Goal: Check status: Check status

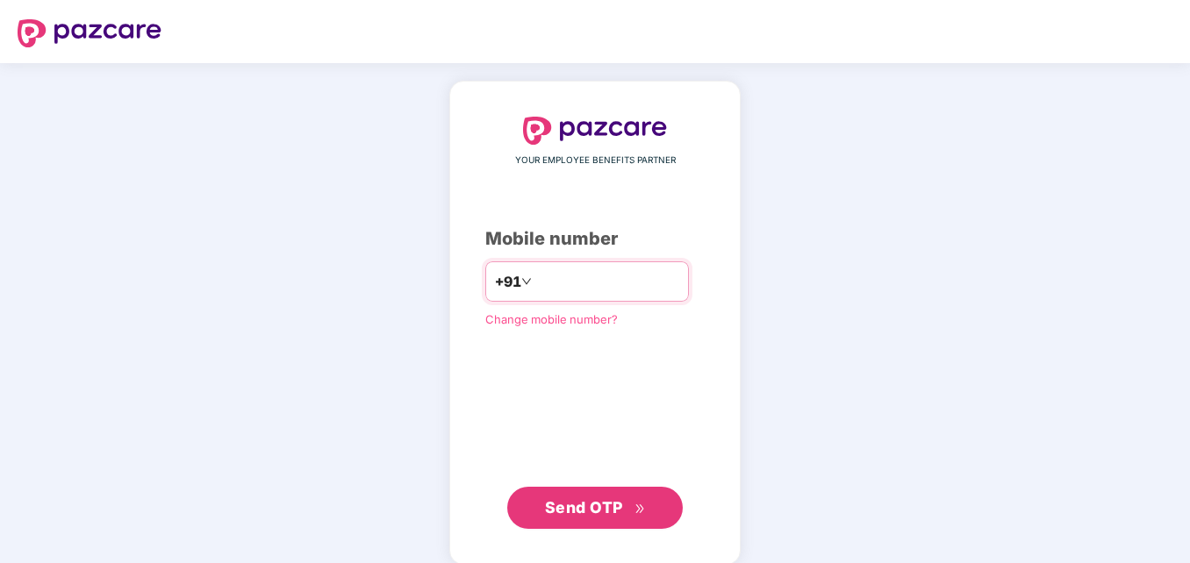
click at [559, 270] on input "number" at bounding box center [607, 282] width 144 height 28
click at [535, 282] on input "**********" at bounding box center [607, 282] width 144 height 28
type input "**********"
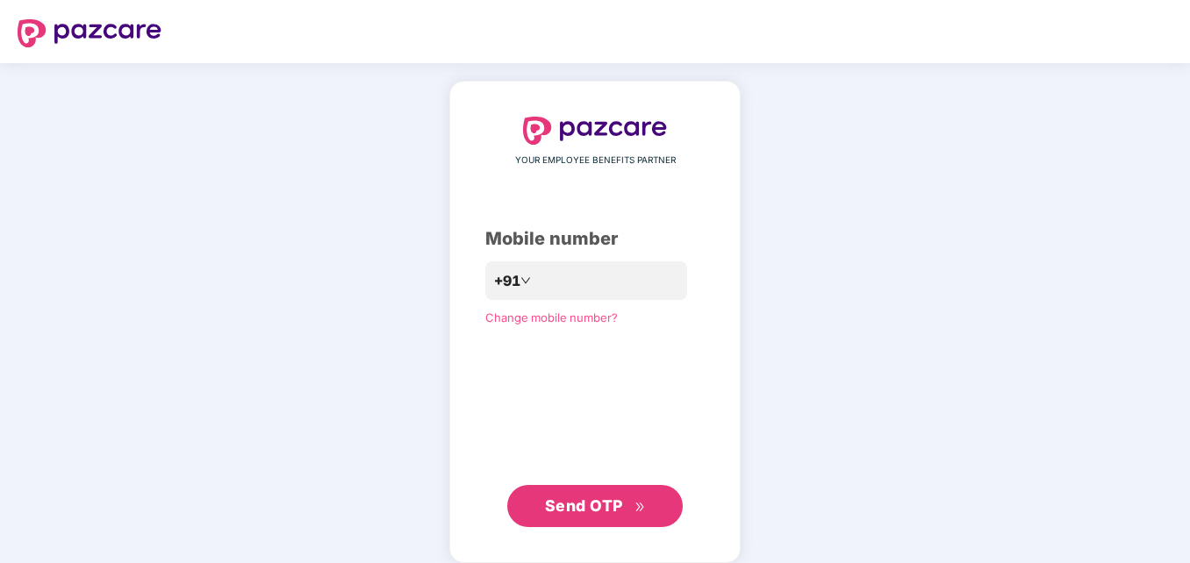
click at [570, 507] on span "Send OTP" at bounding box center [584, 506] width 78 height 18
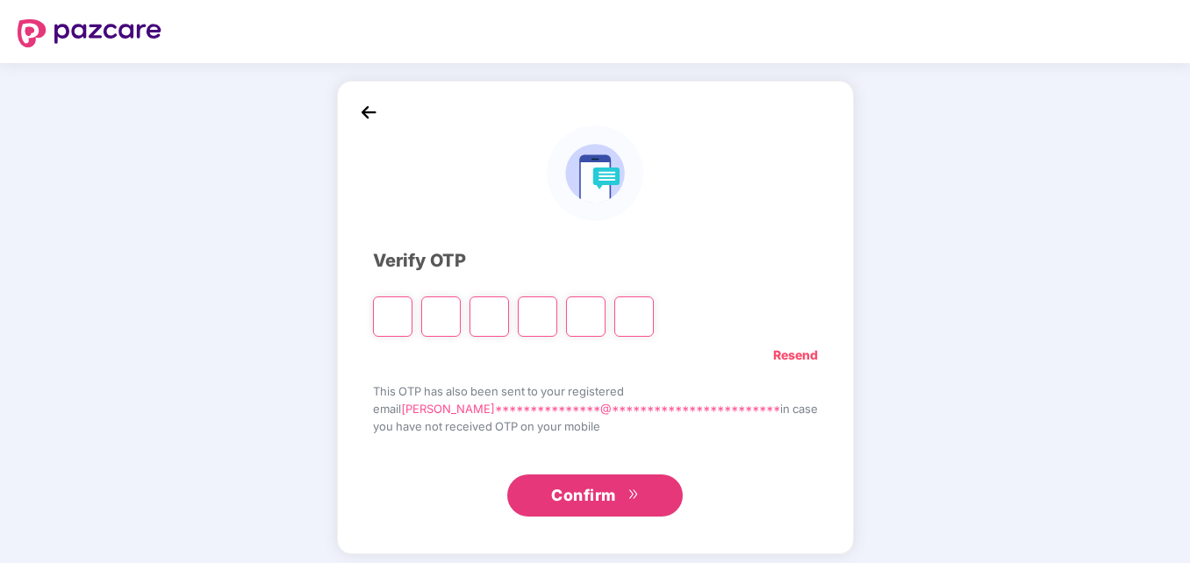
type input "*"
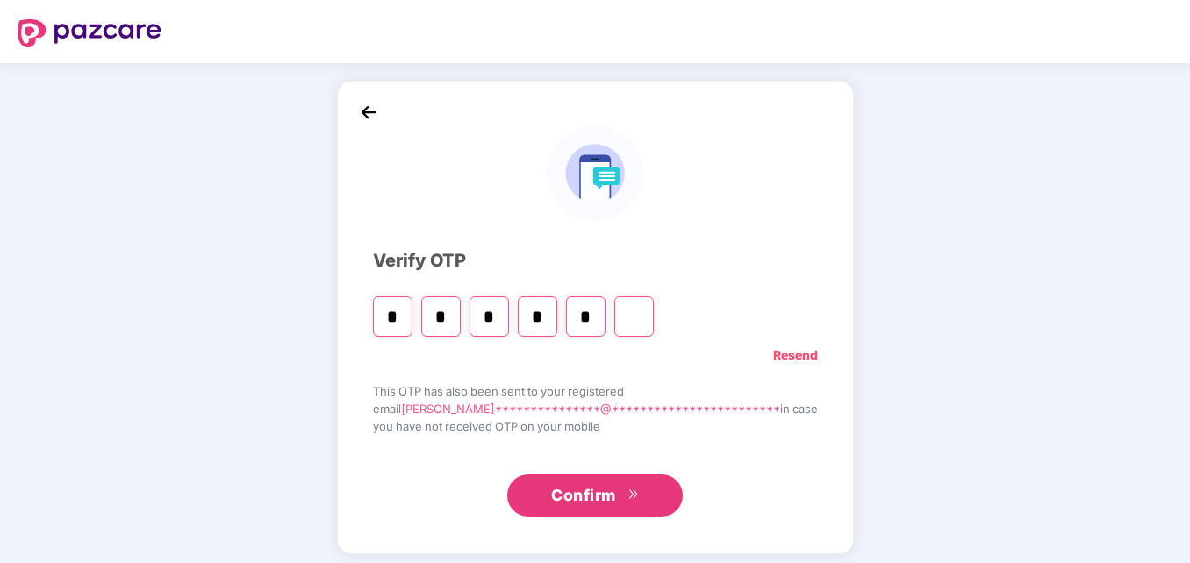
type input "*"
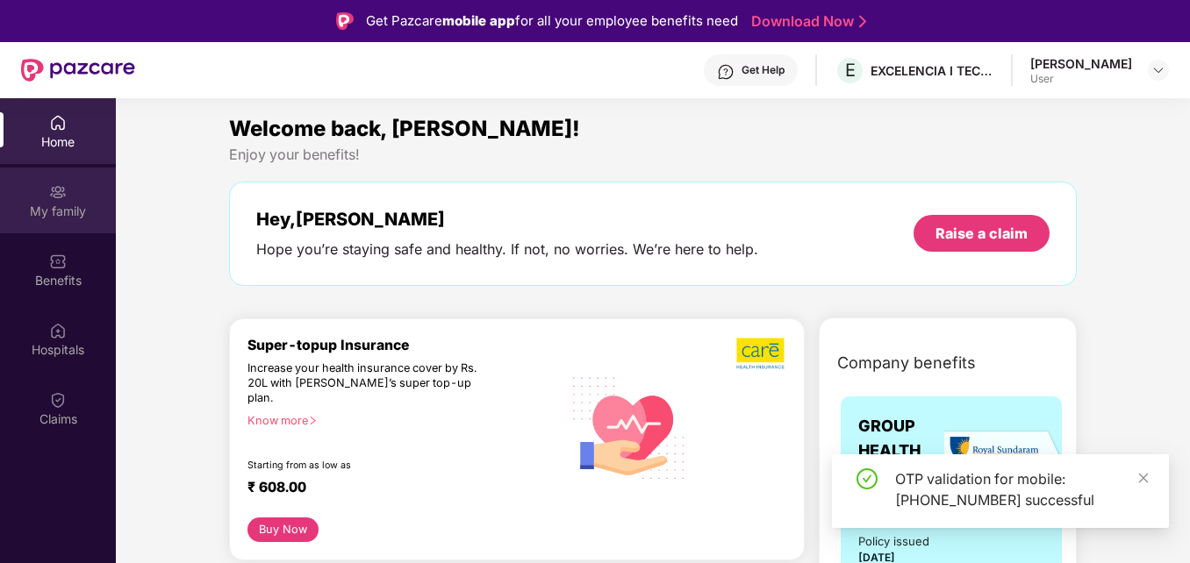
click at [59, 205] on div "My family" at bounding box center [58, 212] width 116 height 18
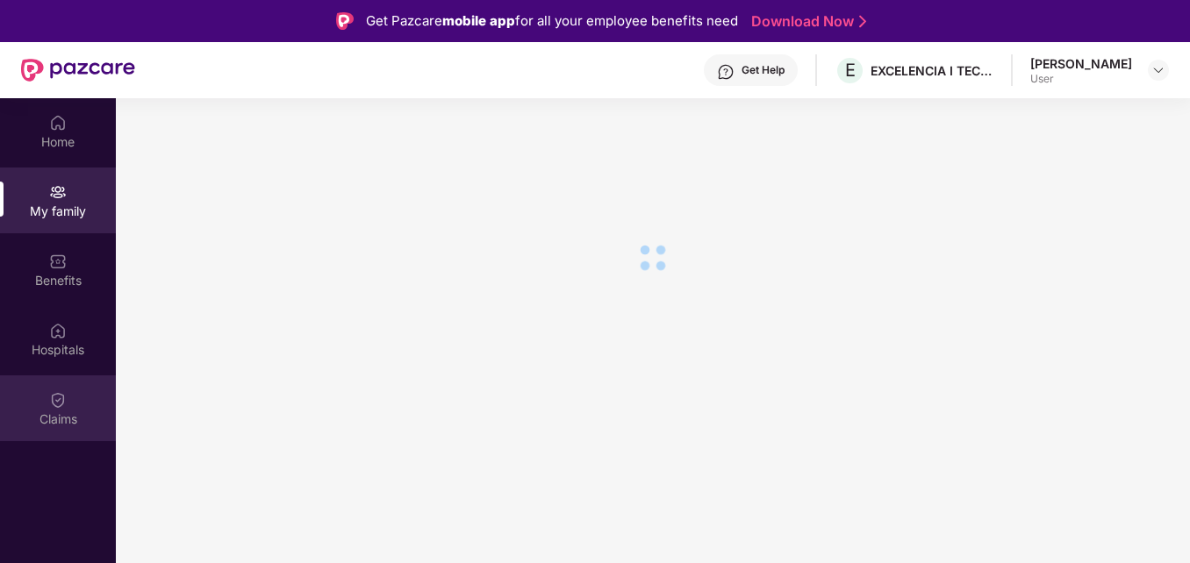
click at [46, 398] on div "Claims" at bounding box center [58, 409] width 116 height 66
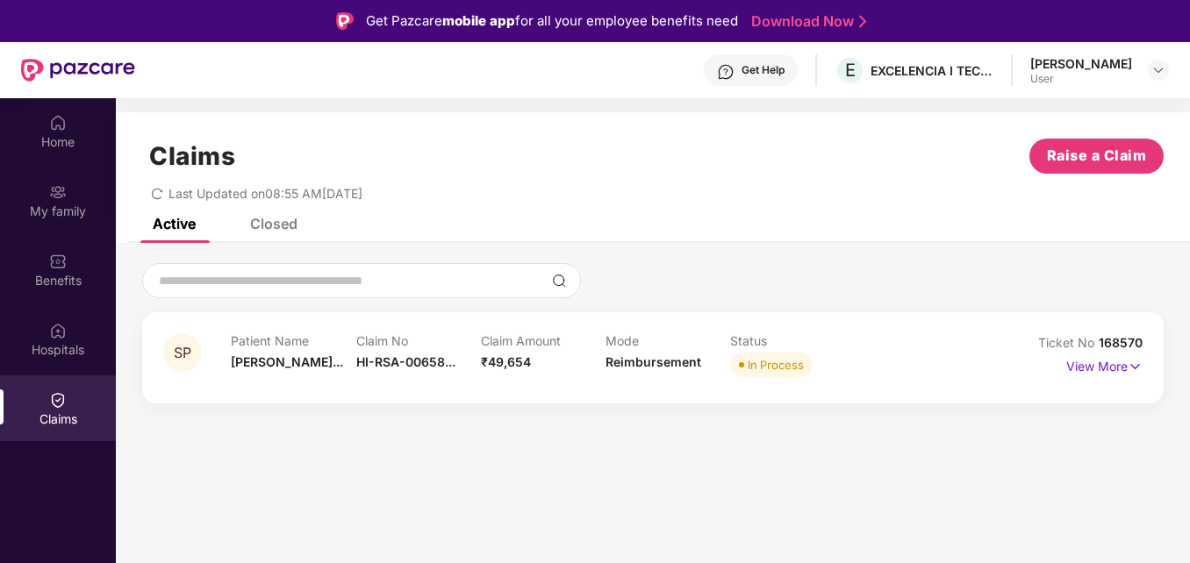
click at [282, 341] on p "Patient Name" at bounding box center [293, 341] width 125 height 15
click at [337, 369] on div "Patient Name [PERSON_NAME]..." at bounding box center [293, 358] width 125 height 48
click at [1124, 363] on p "View More" at bounding box center [1104, 365] width 76 height 24
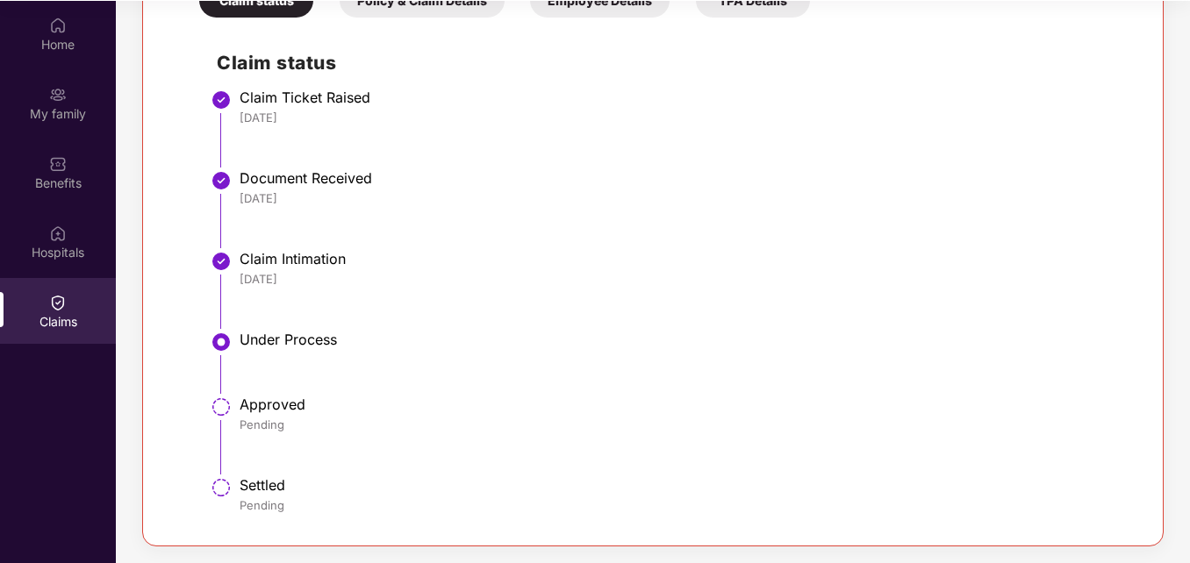
scroll to position [98, 0]
click at [308, 333] on div "Under Process" at bounding box center [682, 339] width 885 height 18
click at [240, 427] on div "Pending" at bounding box center [682, 424] width 885 height 16
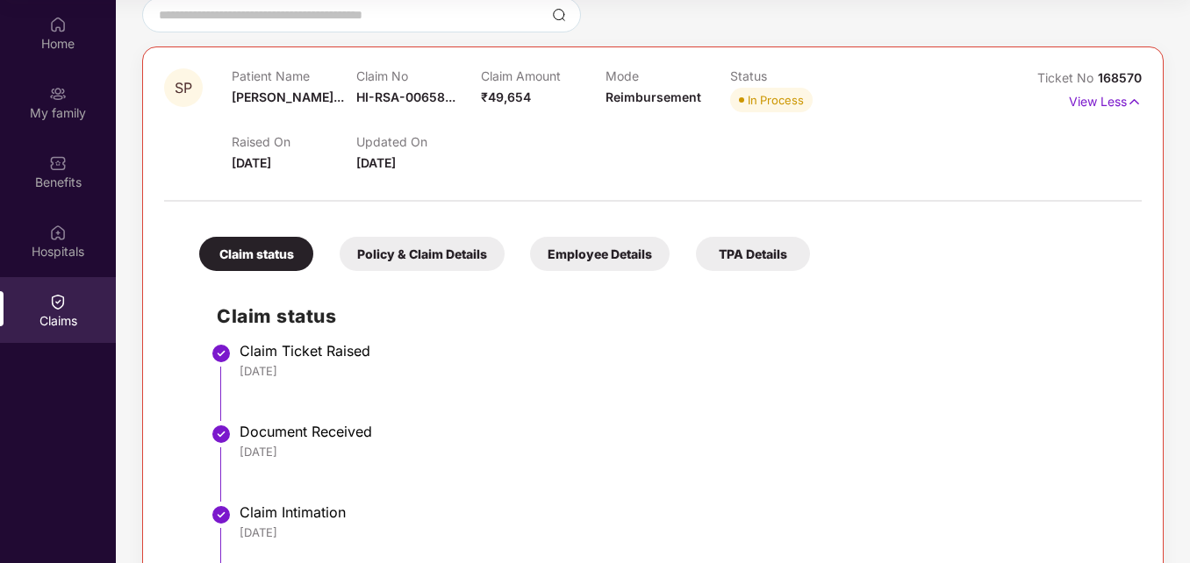
scroll to position [159, 0]
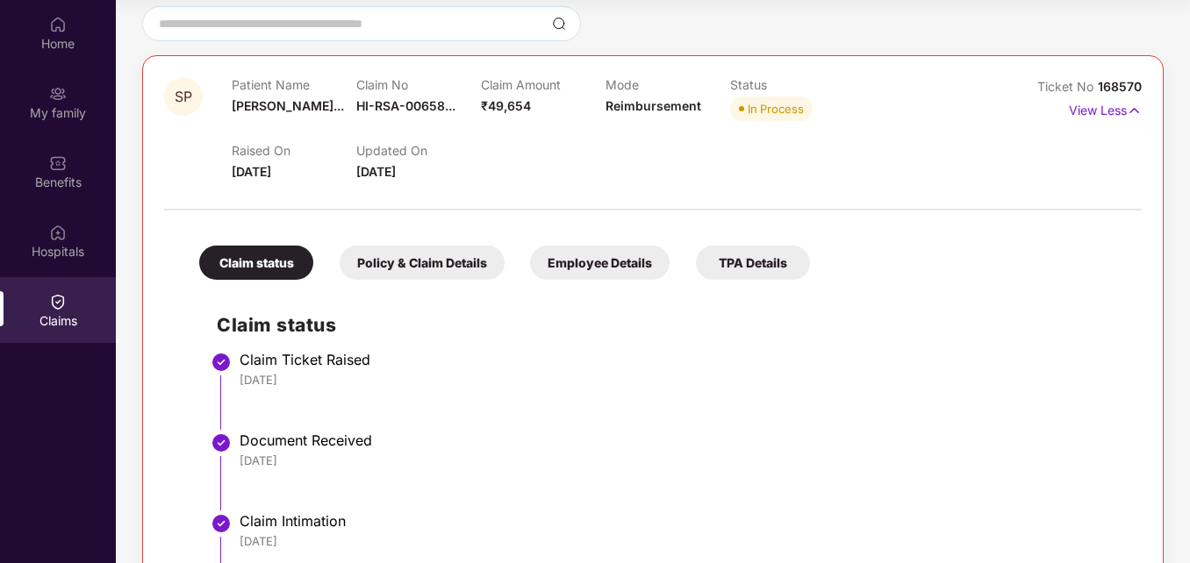
click at [423, 274] on div "Policy & Claim Details" at bounding box center [422, 263] width 165 height 34
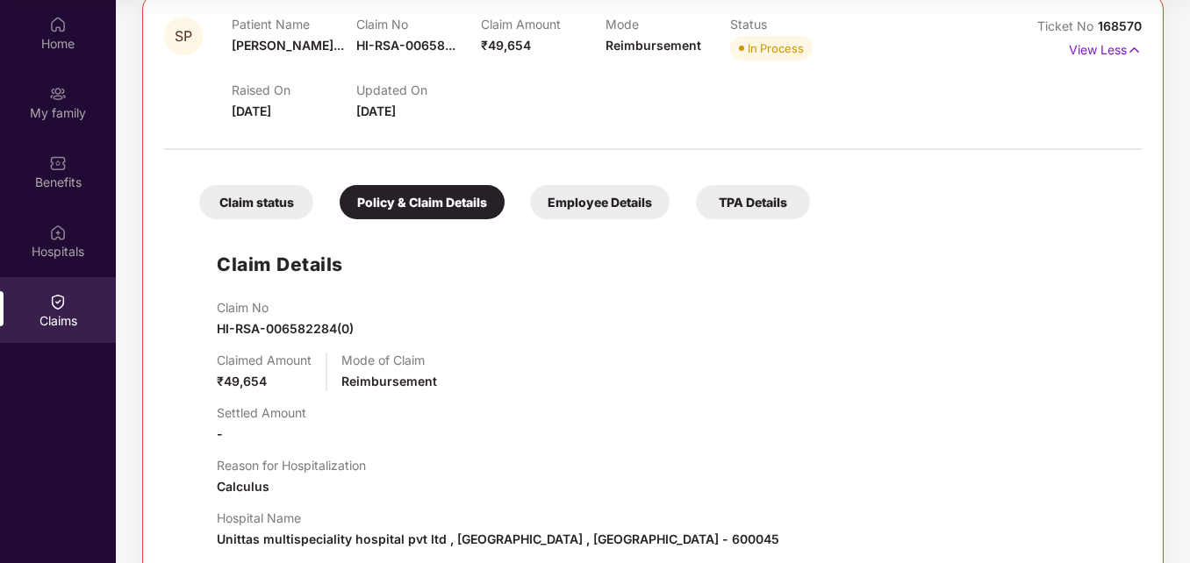
scroll to position [247, 0]
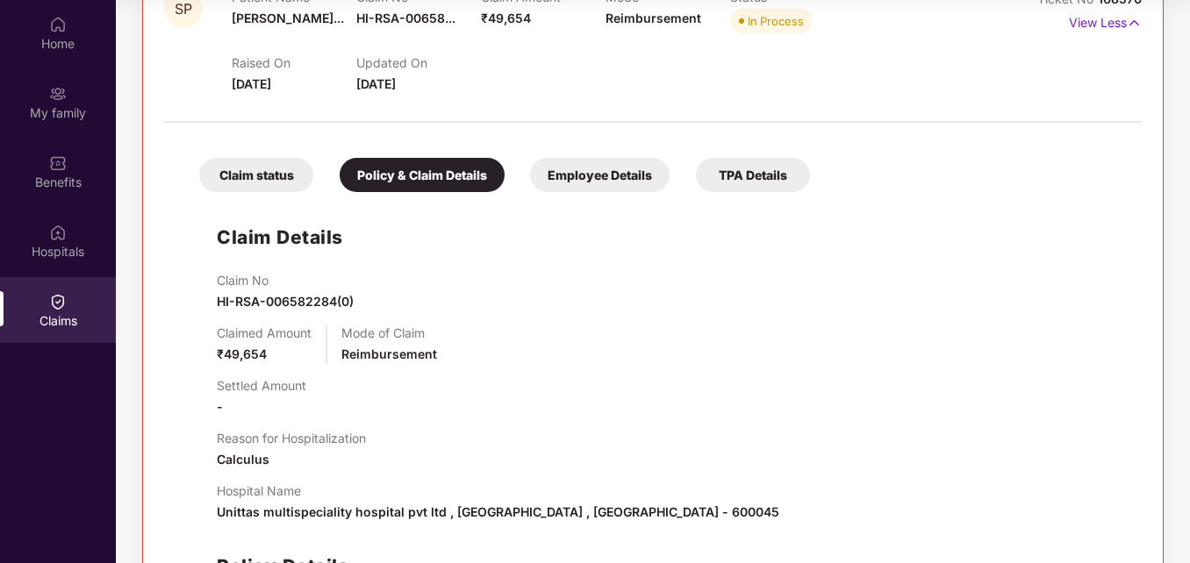
click at [576, 176] on div "Employee Details" at bounding box center [600, 175] width 140 height 34
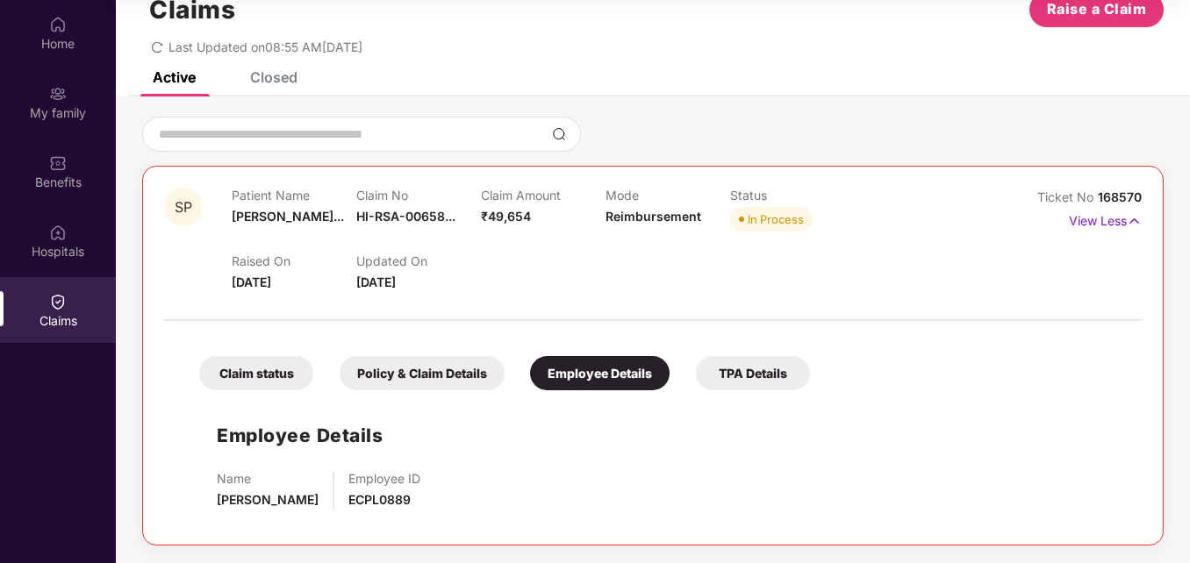
scroll to position [48, 0]
click at [255, 378] on div "Claim status" at bounding box center [256, 373] width 114 height 34
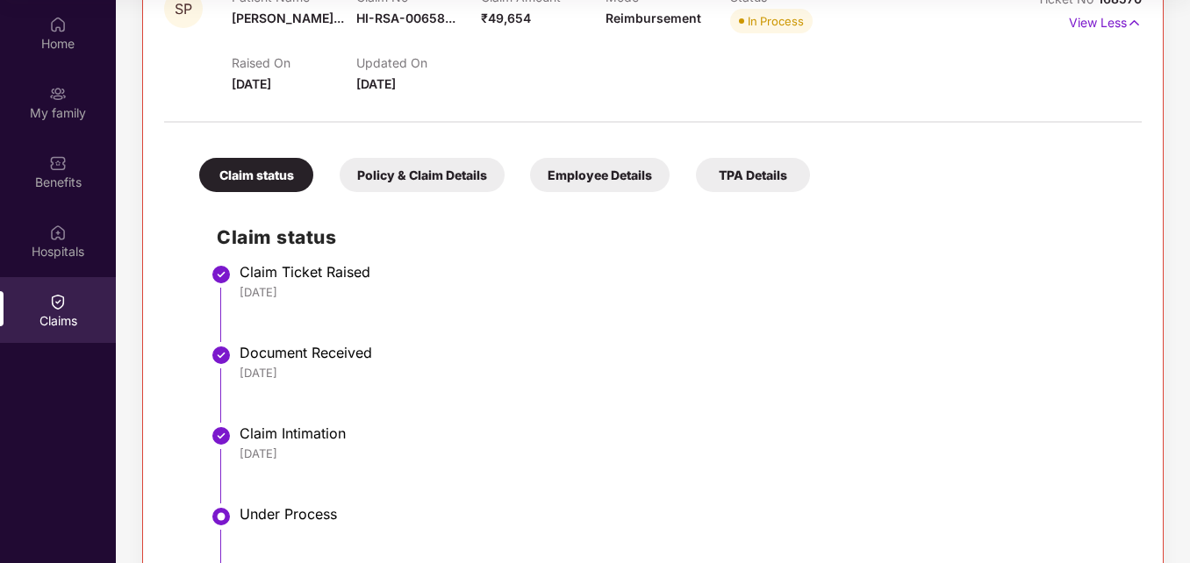
scroll to position [0, 0]
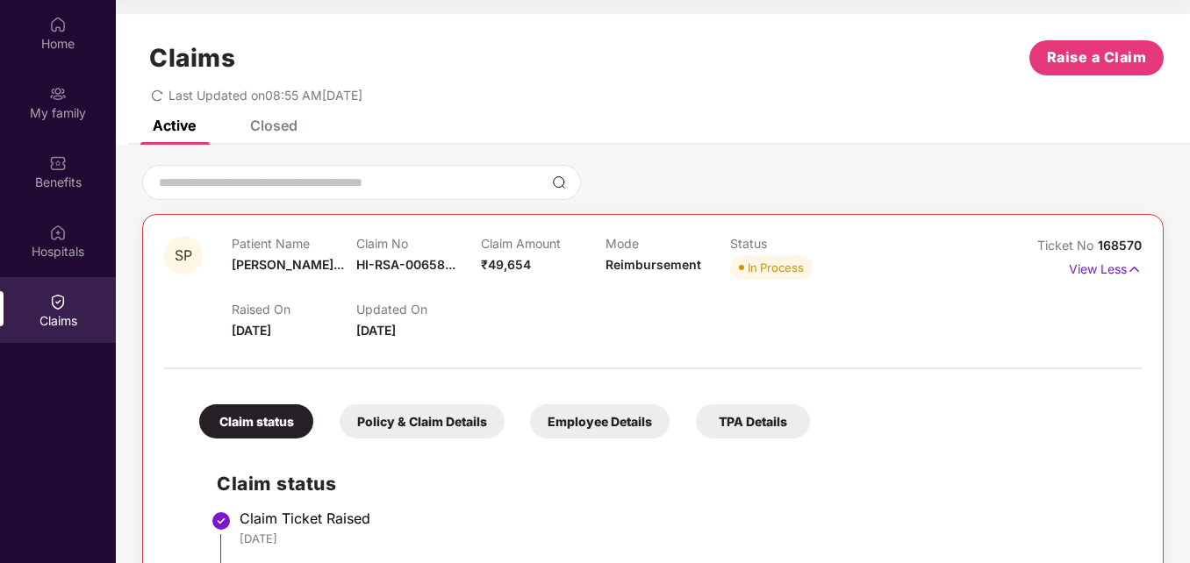
click at [279, 134] on div "Closed" at bounding box center [261, 125] width 74 height 39
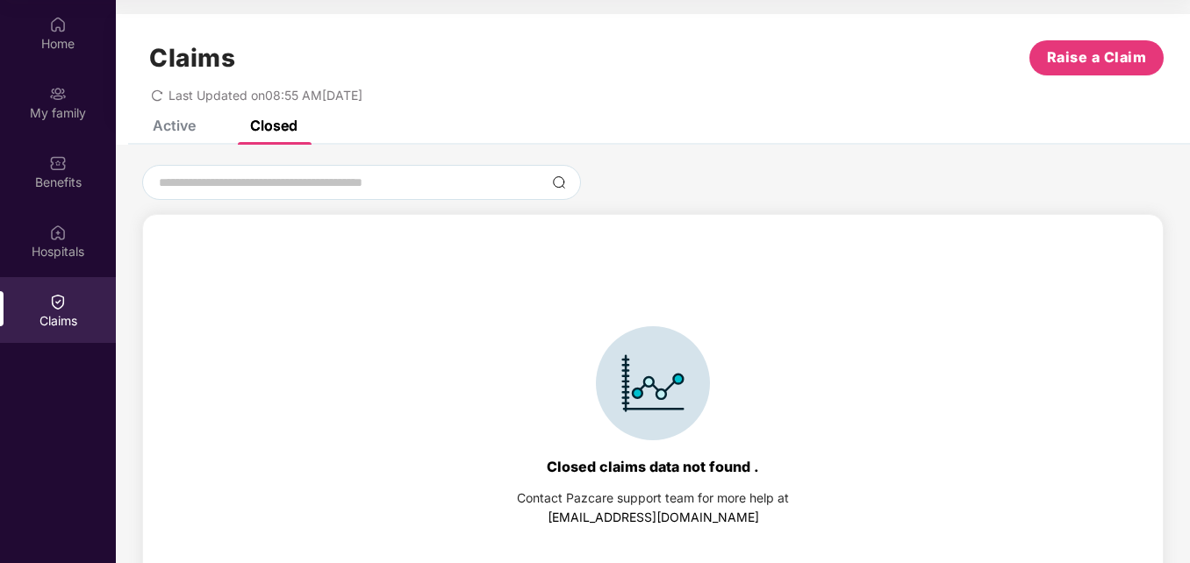
click at [177, 135] on div "Active" at bounding box center [160, 125] width 69 height 39
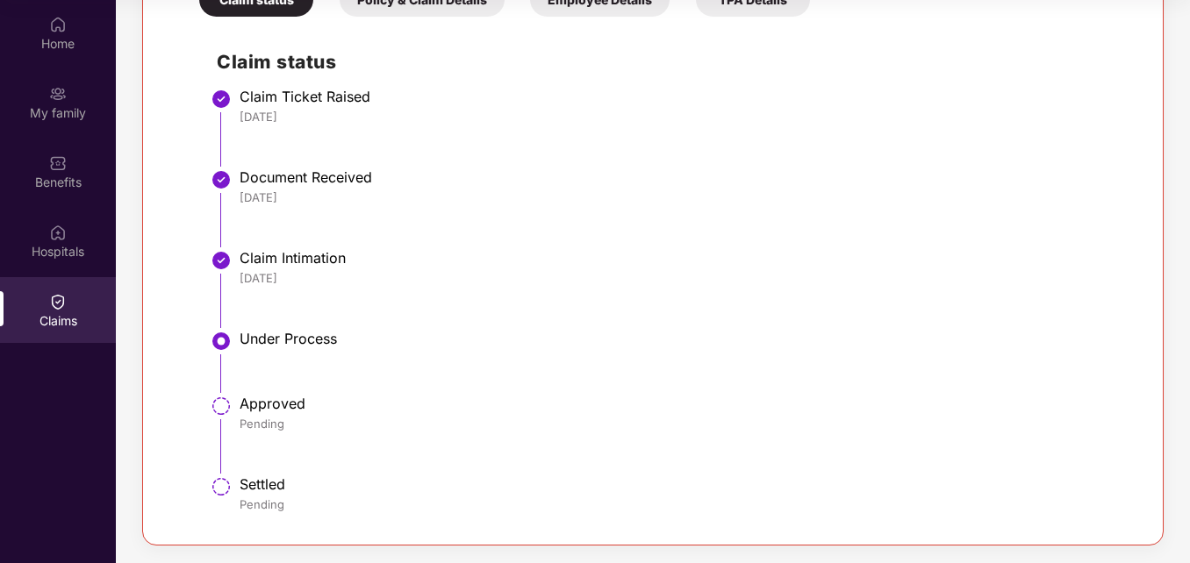
click at [431, 391] on li "Under Process" at bounding box center [671, 368] width 908 height 65
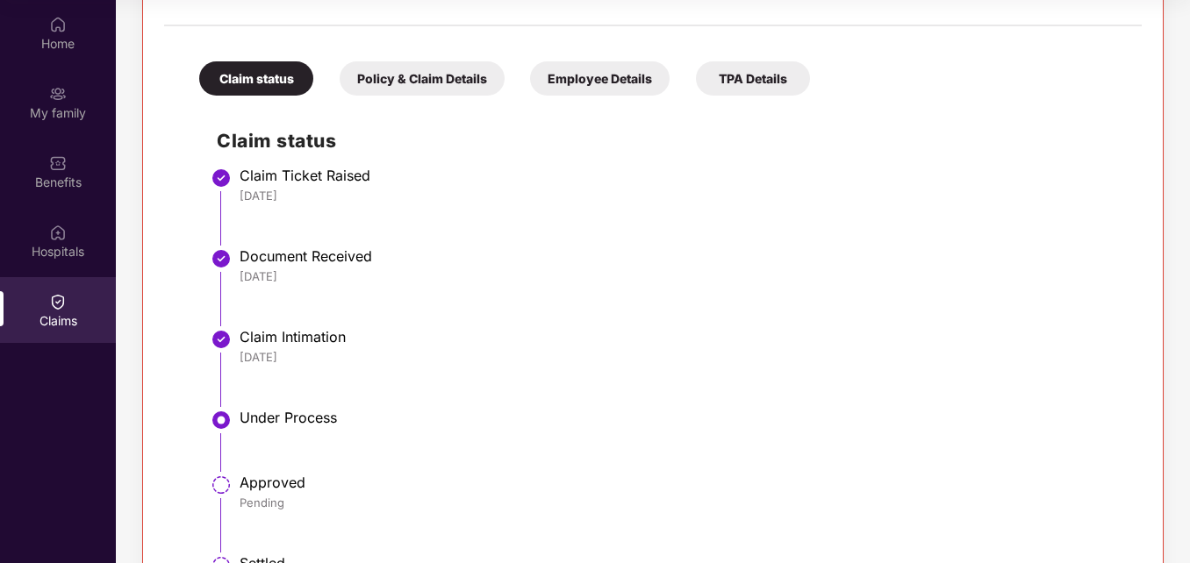
scroll to position [247, 0]
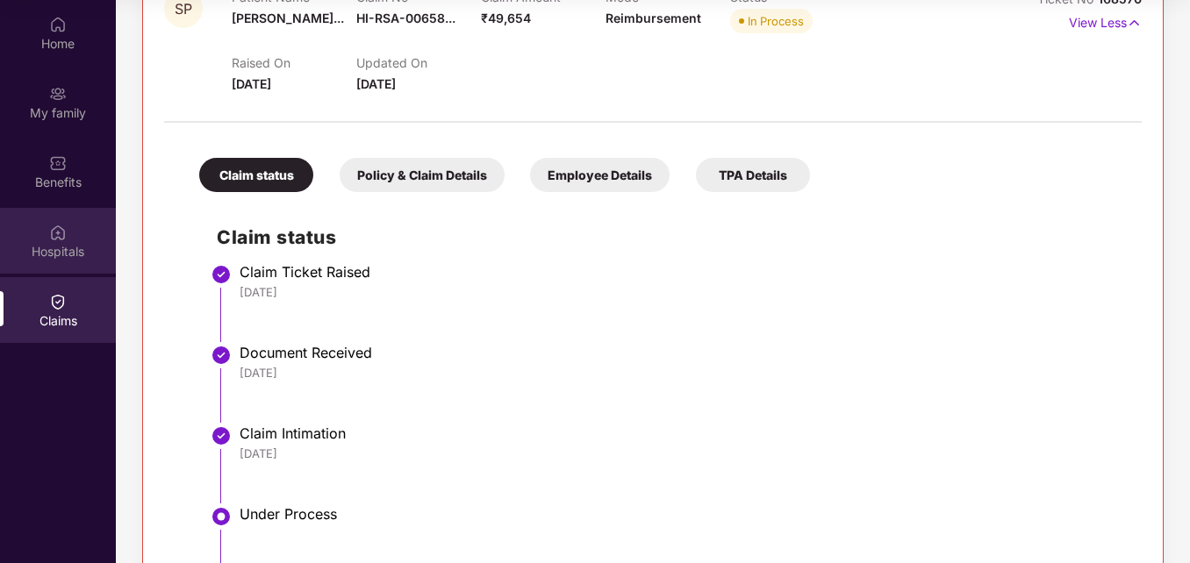
click at [78, 240] on div "Hospitals" at bounding box center [58, 241] width 116 height 66
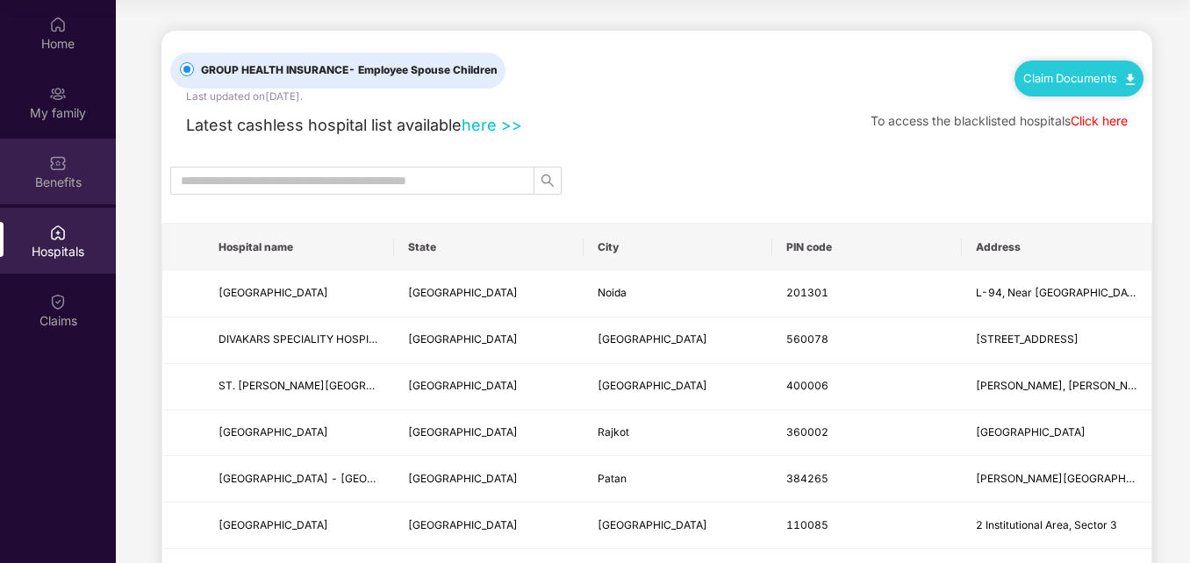
click at [62, 168] on img at bounding box center [58, 163] width 18 height 18
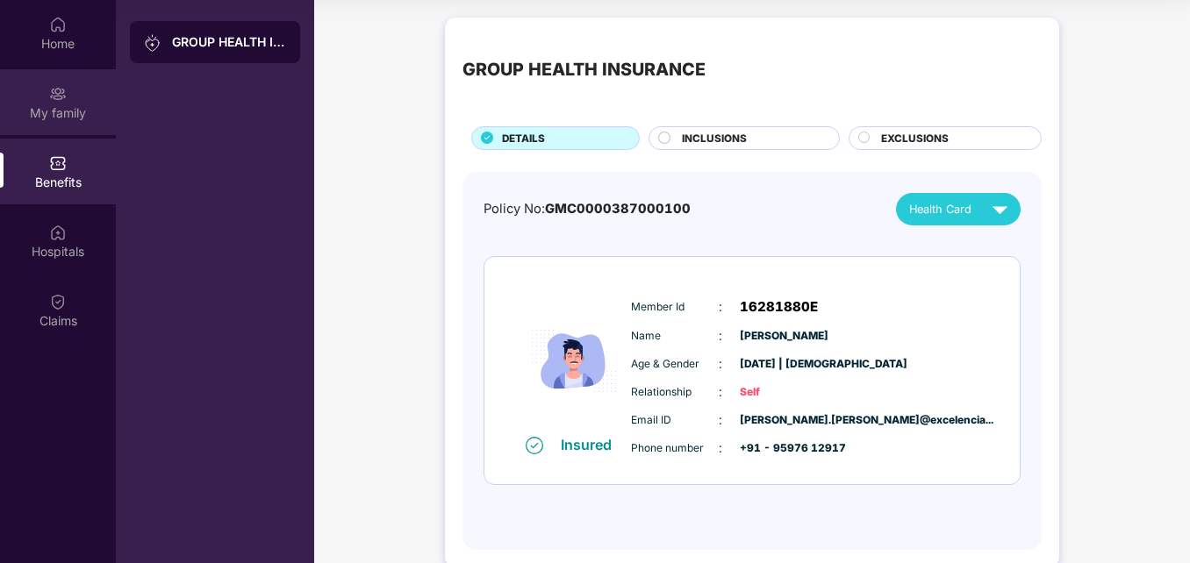
click at [67, 131] on div "My family" at bounding box center [58, 102] width 116 height 66
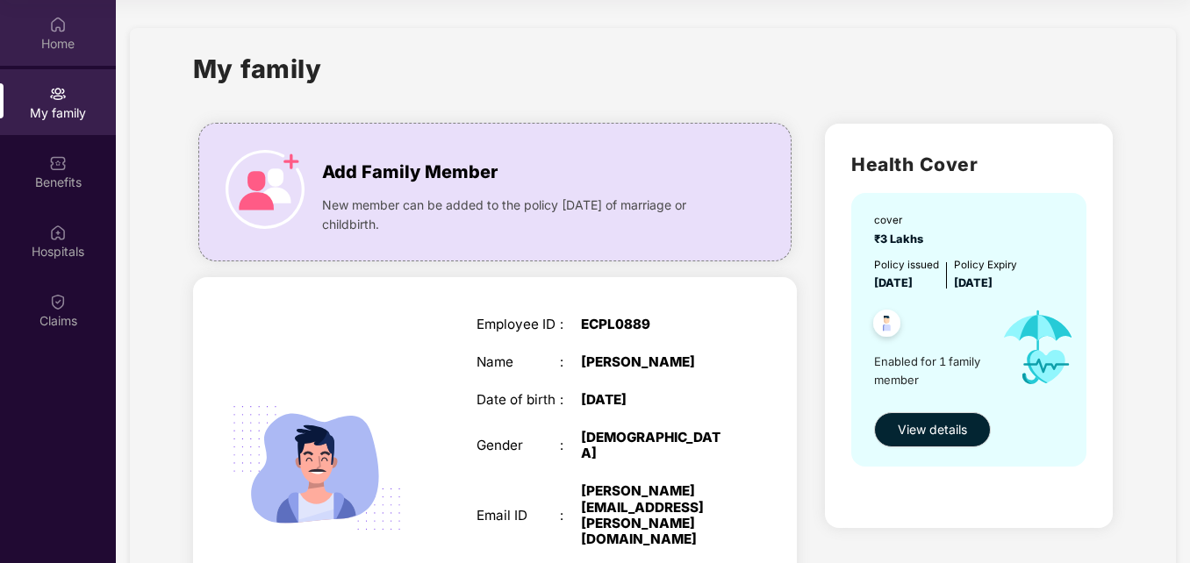
click at [49, 35] on div "Home" at bounding box center [58, 44] width 116 height 18
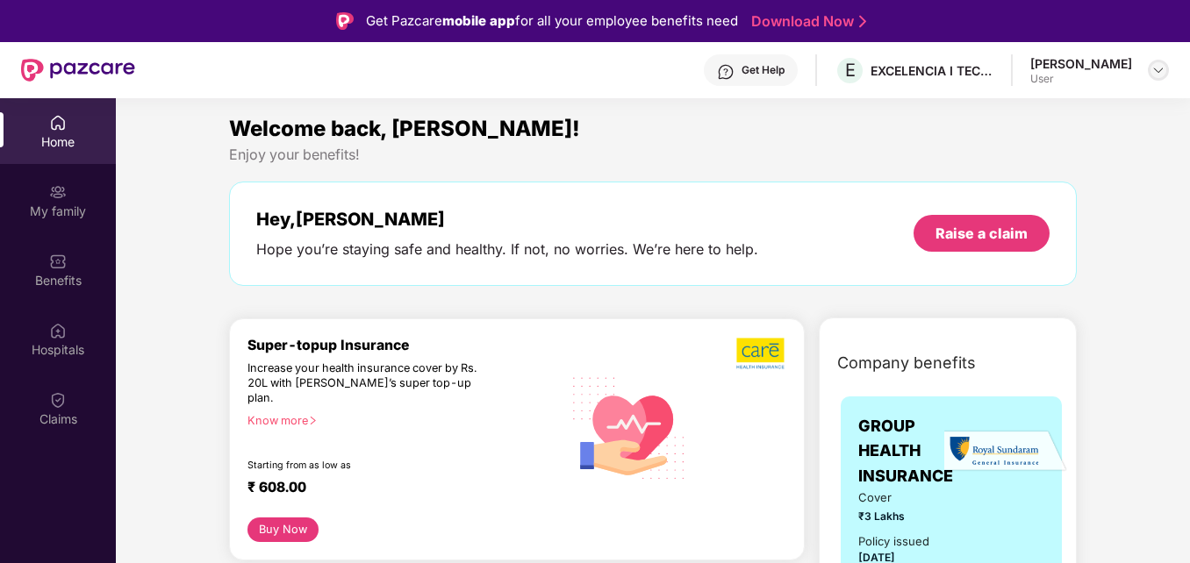
click at [1164, 68] on img at bounding box center [1159, 70] width 14 height 14
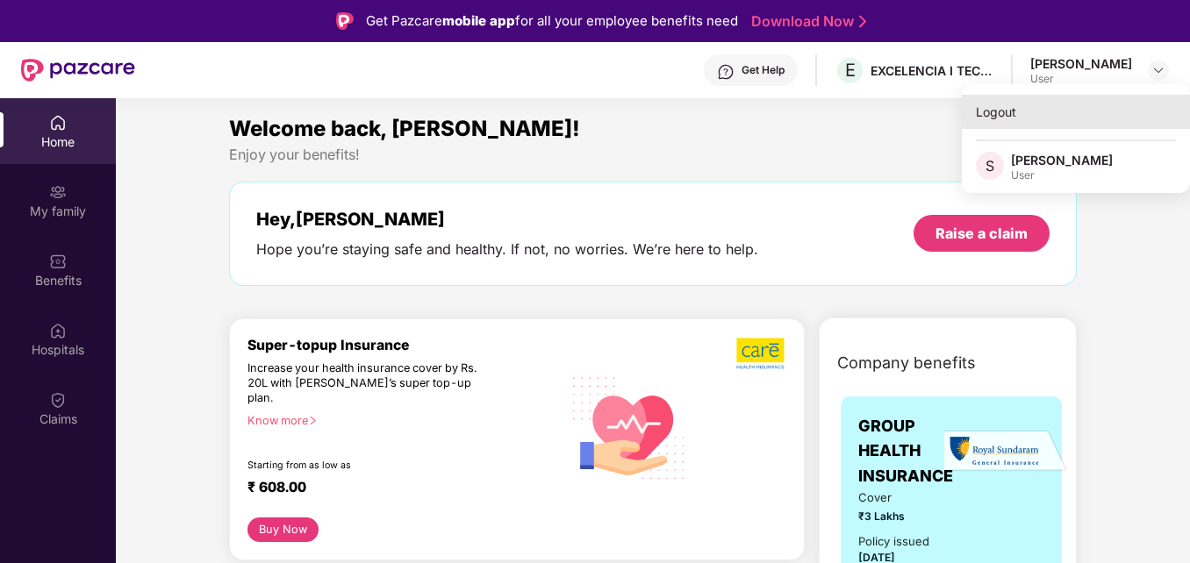
click at [1050, 113] on div "Logout" at bounding box center [1076, 112] width 228 height 34
